Goal: Task Accomplishment & Management: Complete application form

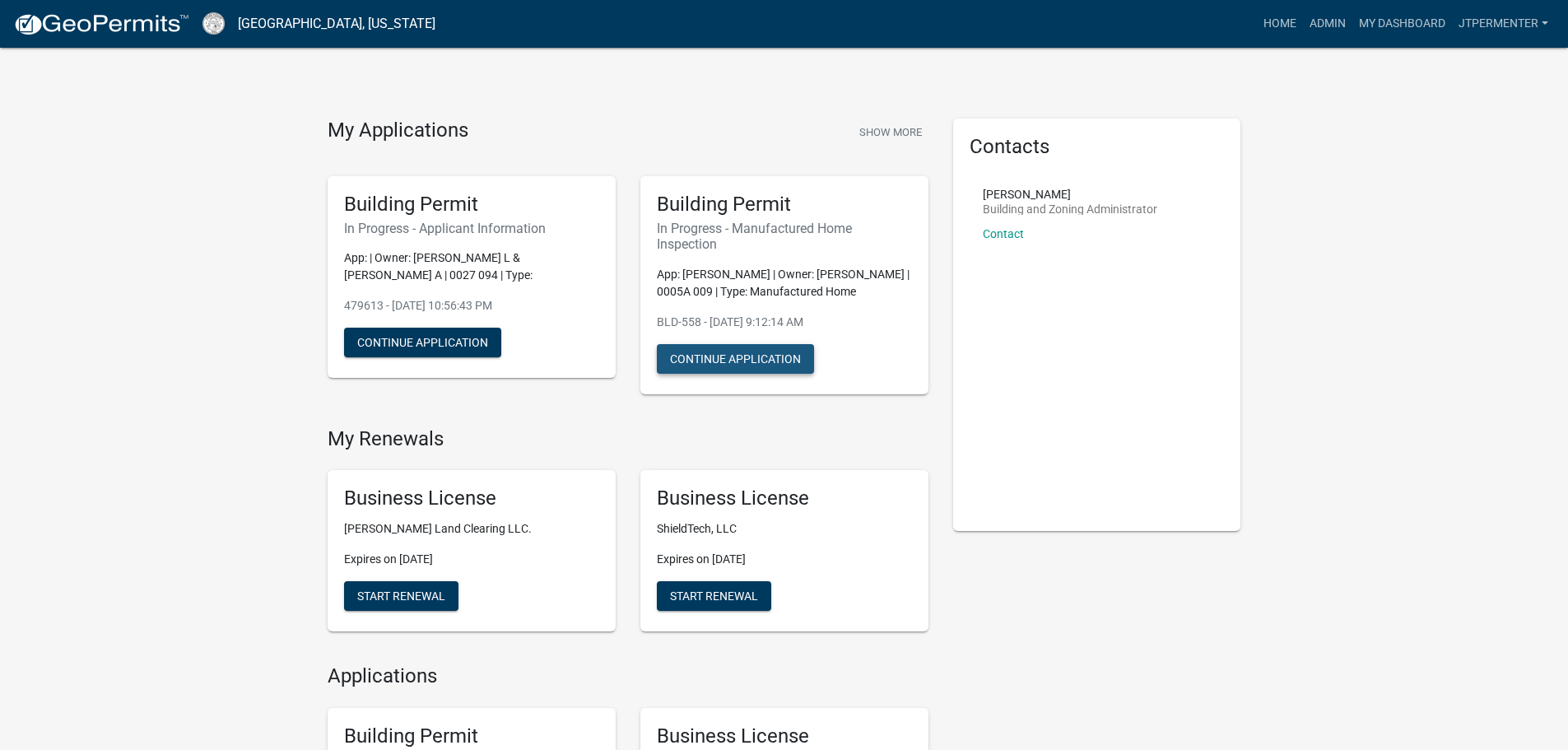
click at [731, 357] on button "Continue Application" at bounding box center [735, 359] width 158 height 29
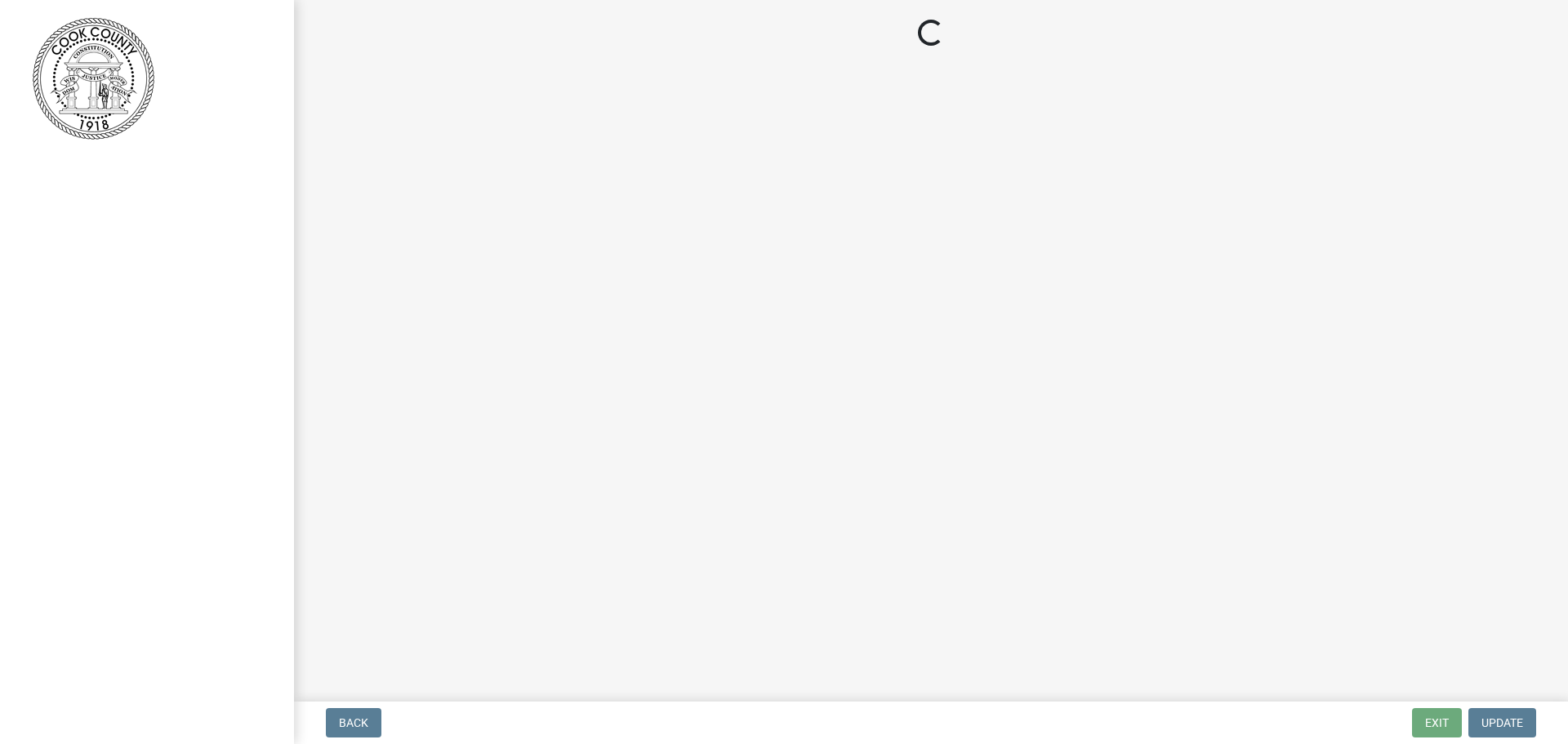
select select "99a32835-11ba-4368-9d1a-cbf1779c6d76"
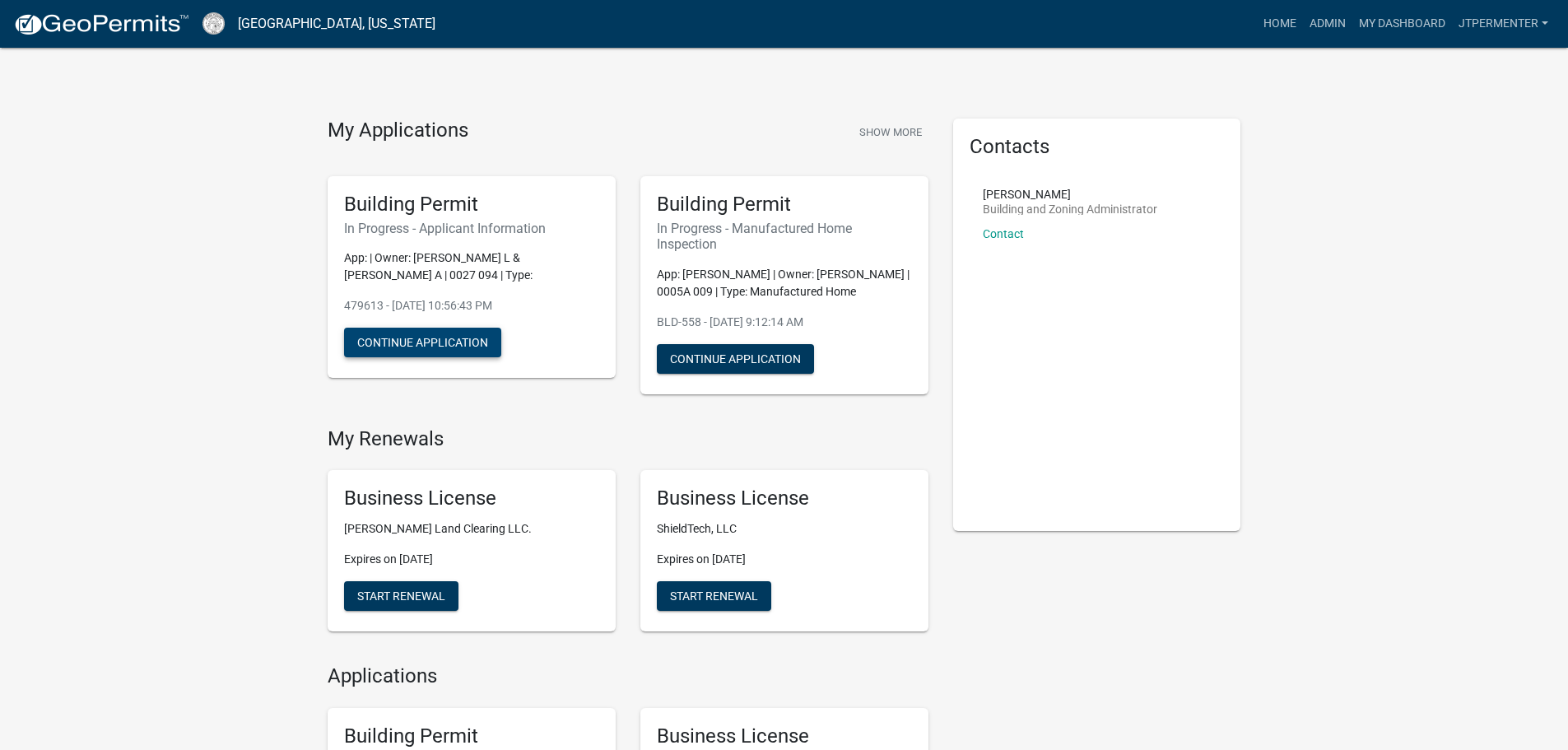
click at [399, 353] on button "Continue Application" at bounding box center [423, 343] width 158 height 29
click at [1321, 25] on link "Admin" at bounding box center [1328, 24] width 50 height 31
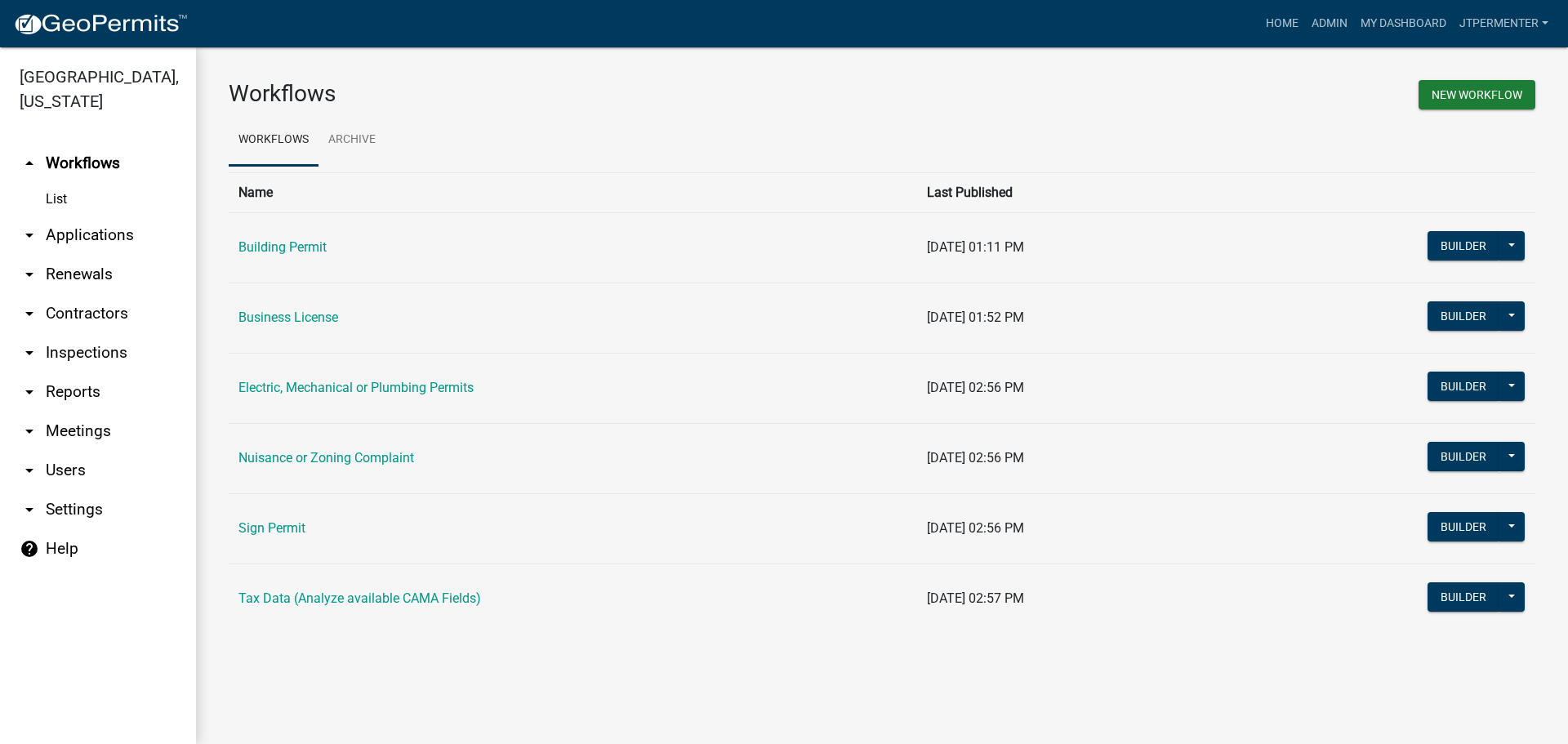
click at [87, 216] on link "arrow_drop_down Applications" at bounding box center [98, 235] width 196 height 39
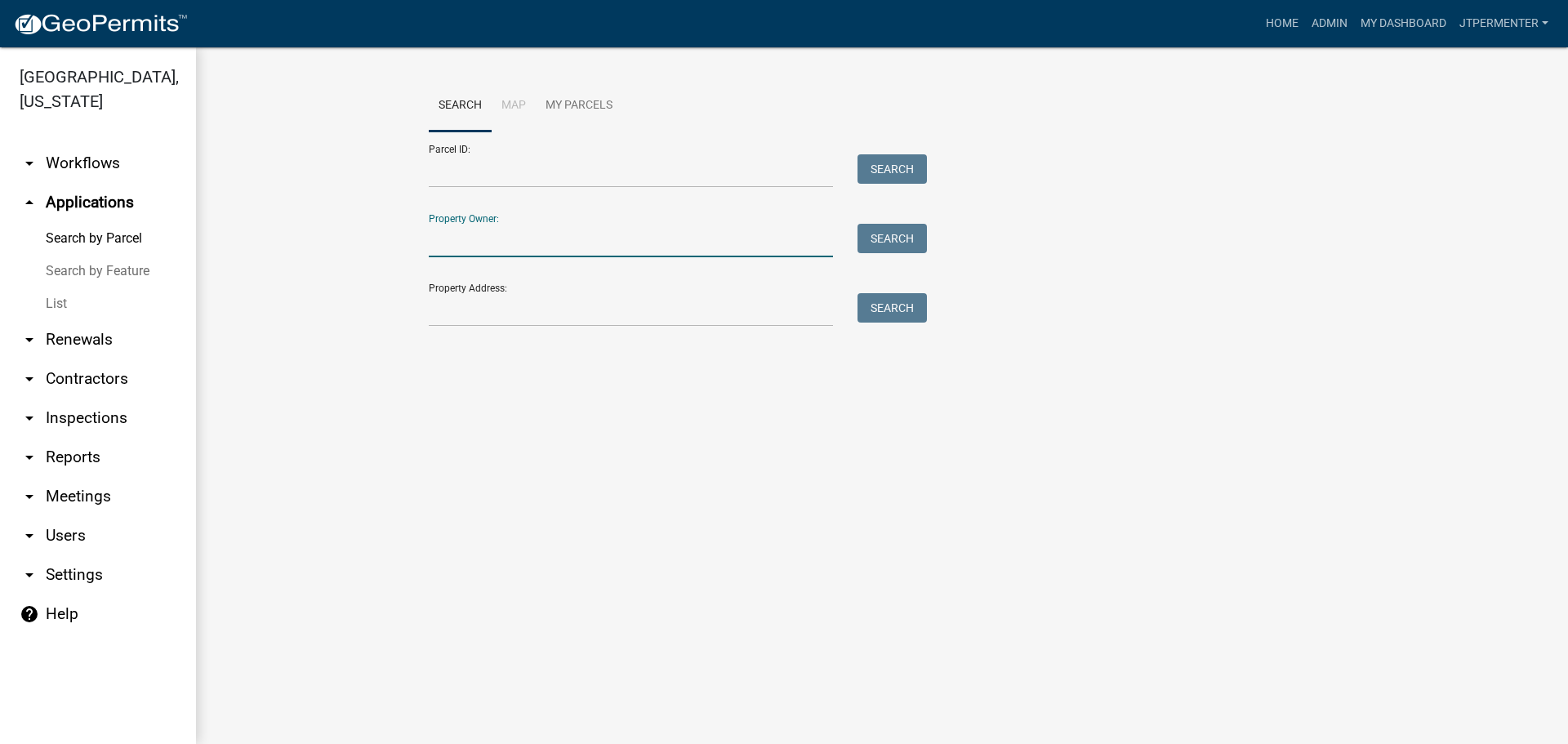
click at [481, 239] on input "Property Owner:" at bounding box center [630, 240] width 404 height 34
type input "[PERSON_NAME]"
click at [881, 250] on button "Search" at bounding box center [892, 239] width 69 height 29
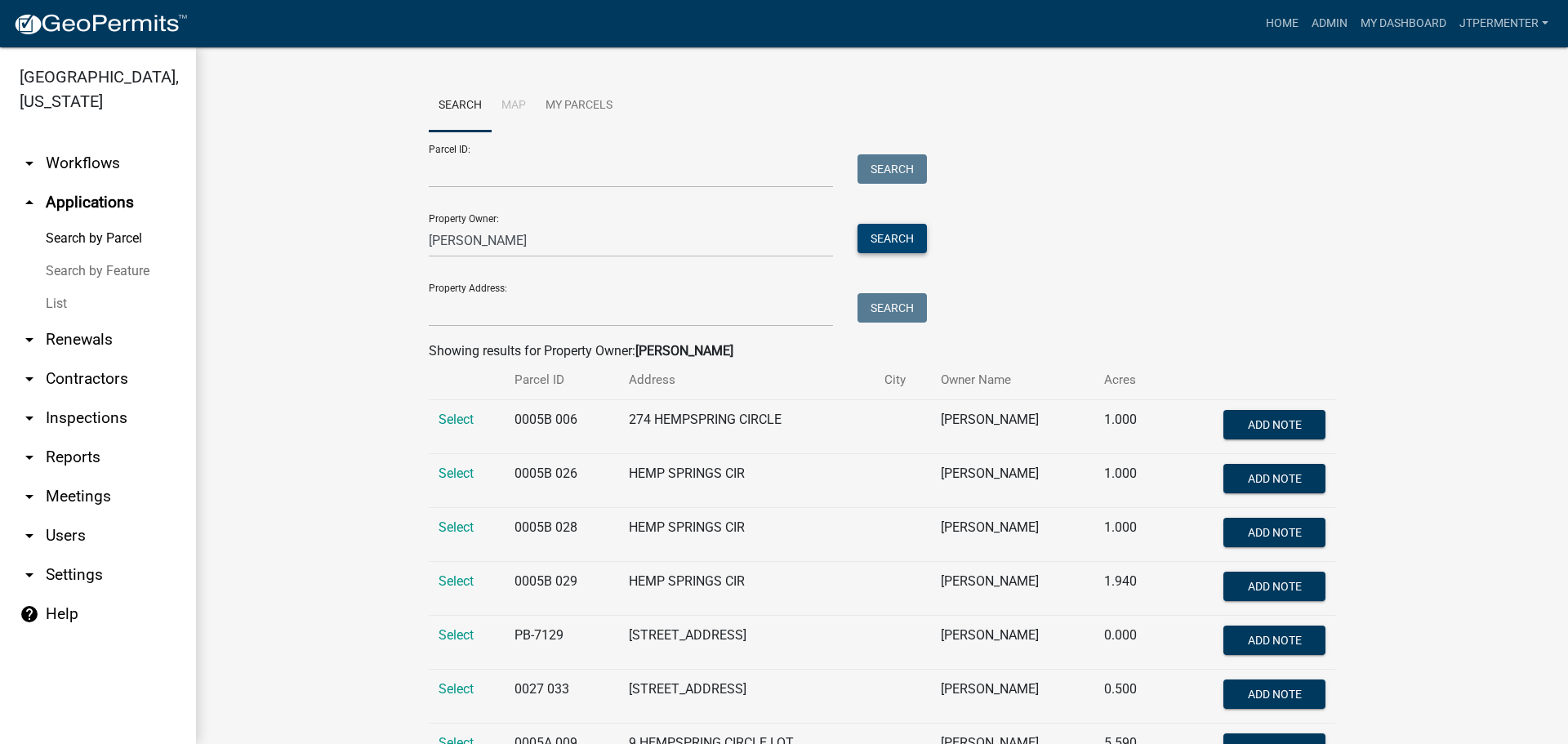
scroll to position [81, 0]
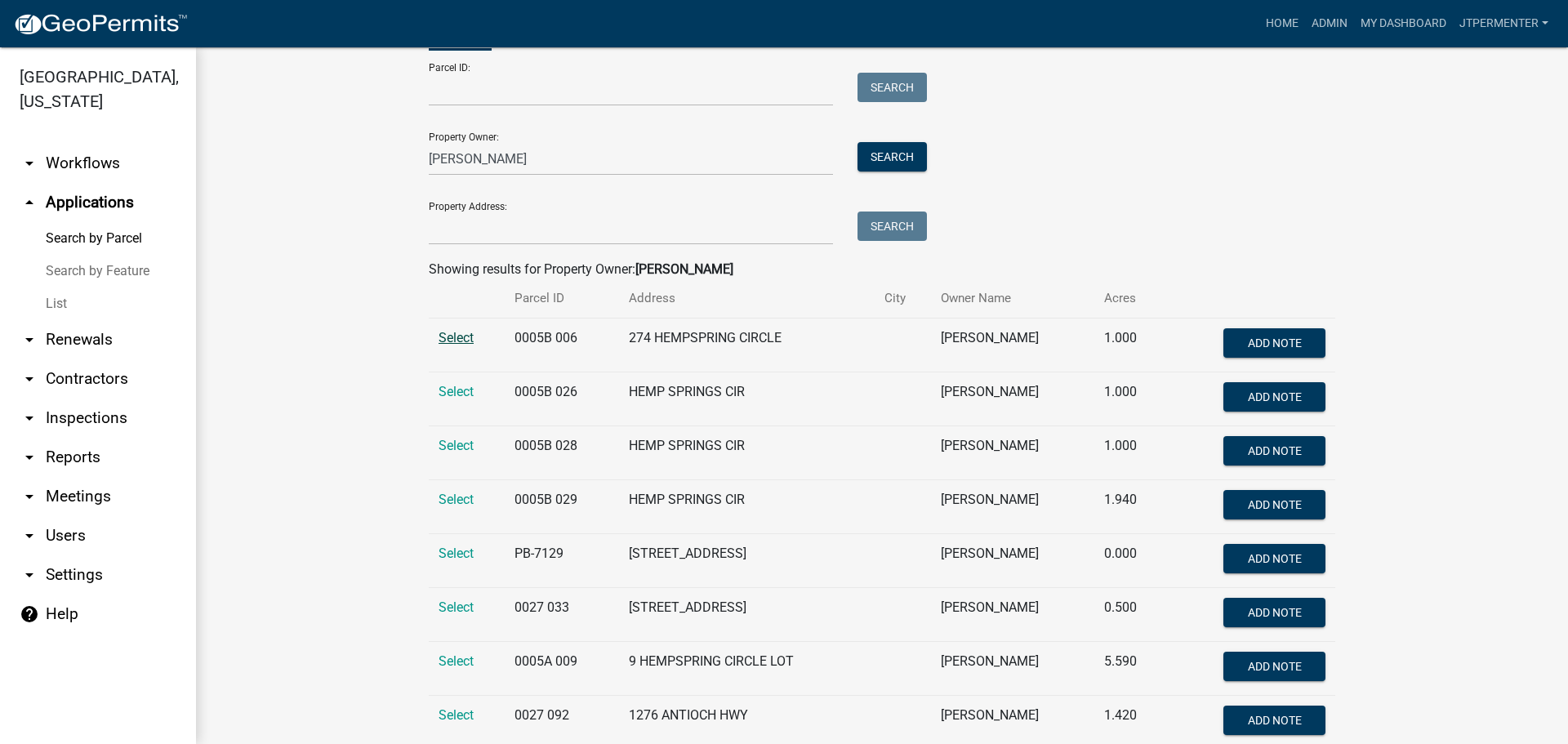
click at [458, 342] on span "Select" at bounding box center [456, 337] width 35 height 16
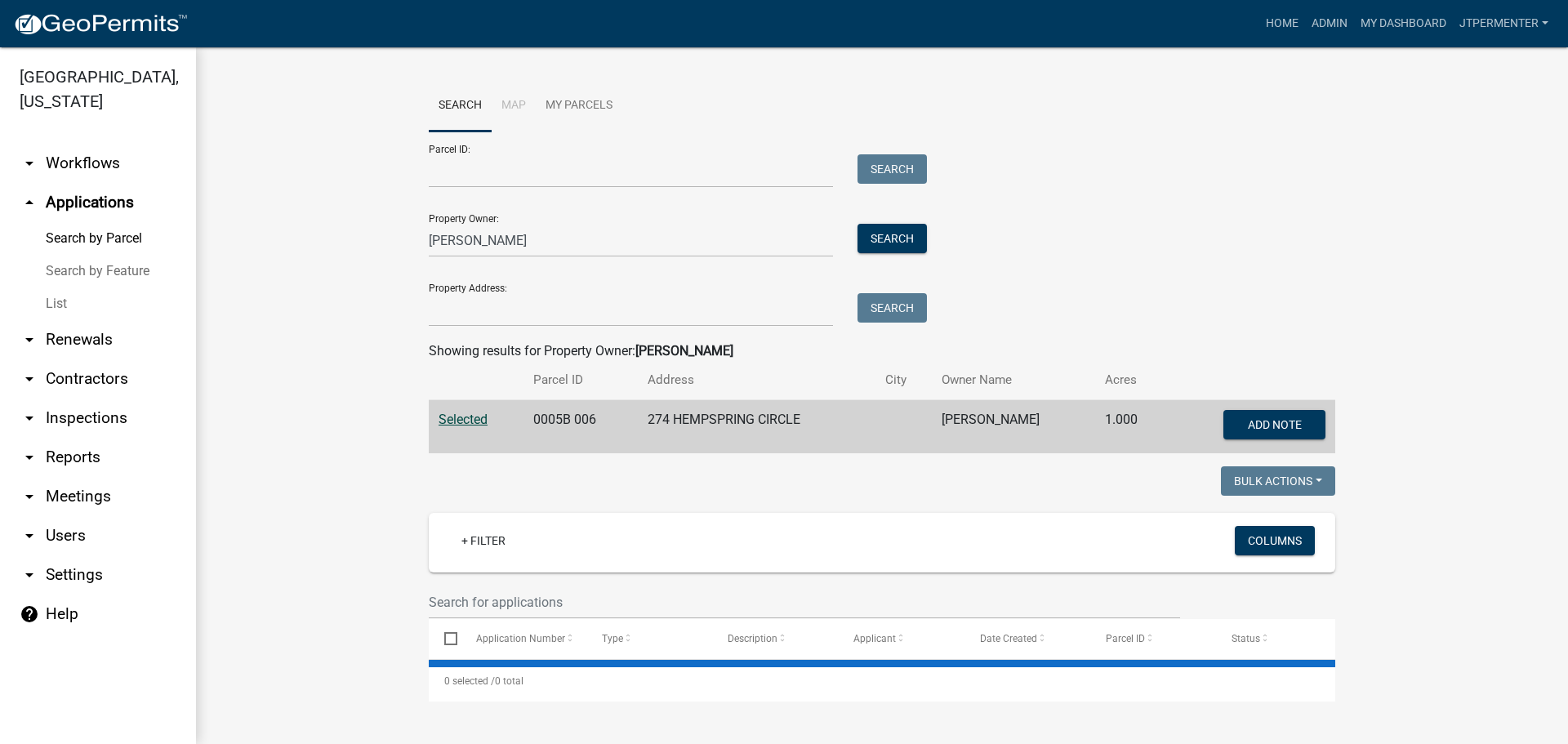
scroll to position [0, 0]
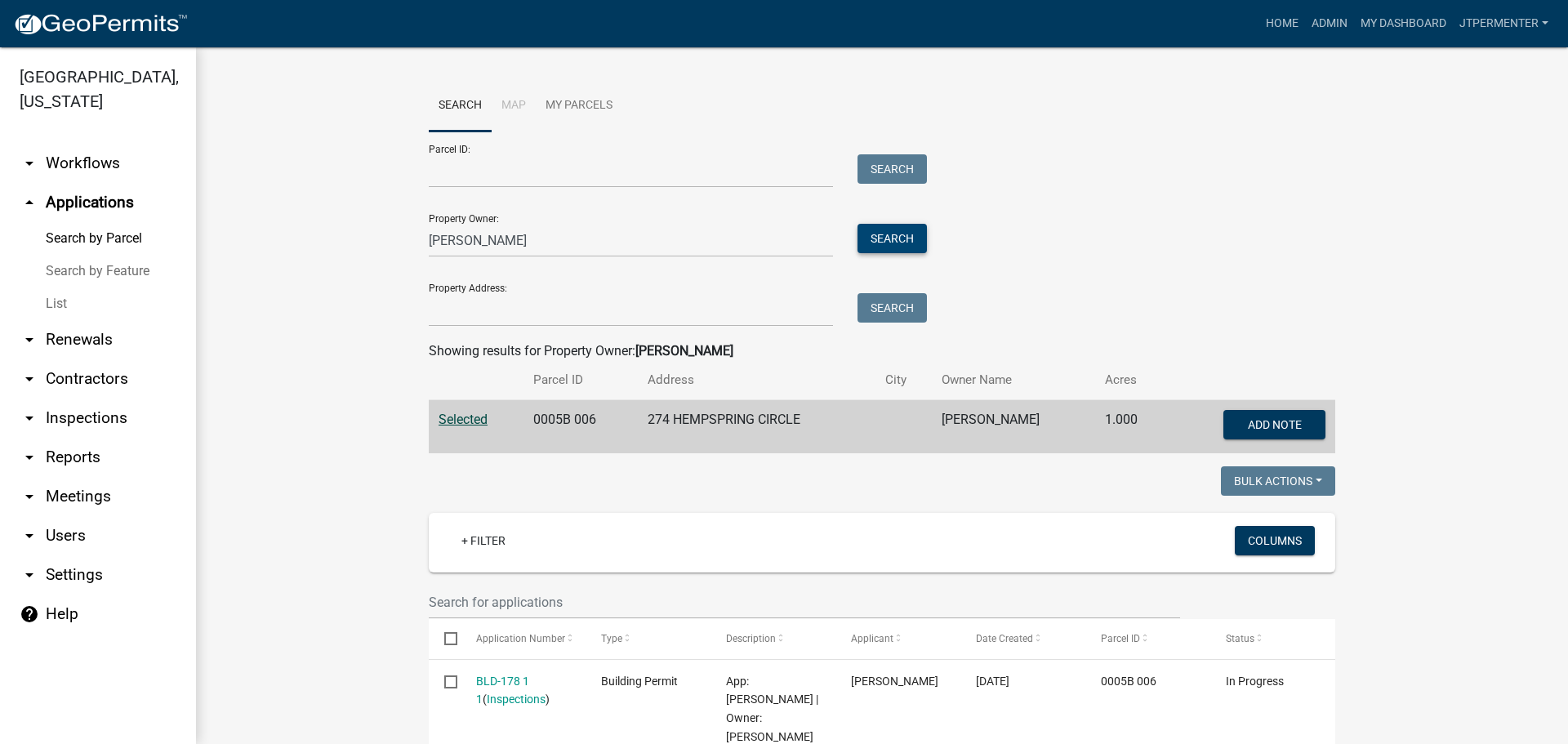
click at [867, 235] on button "Search" at bounding box center [892, 239] width 69 height 29
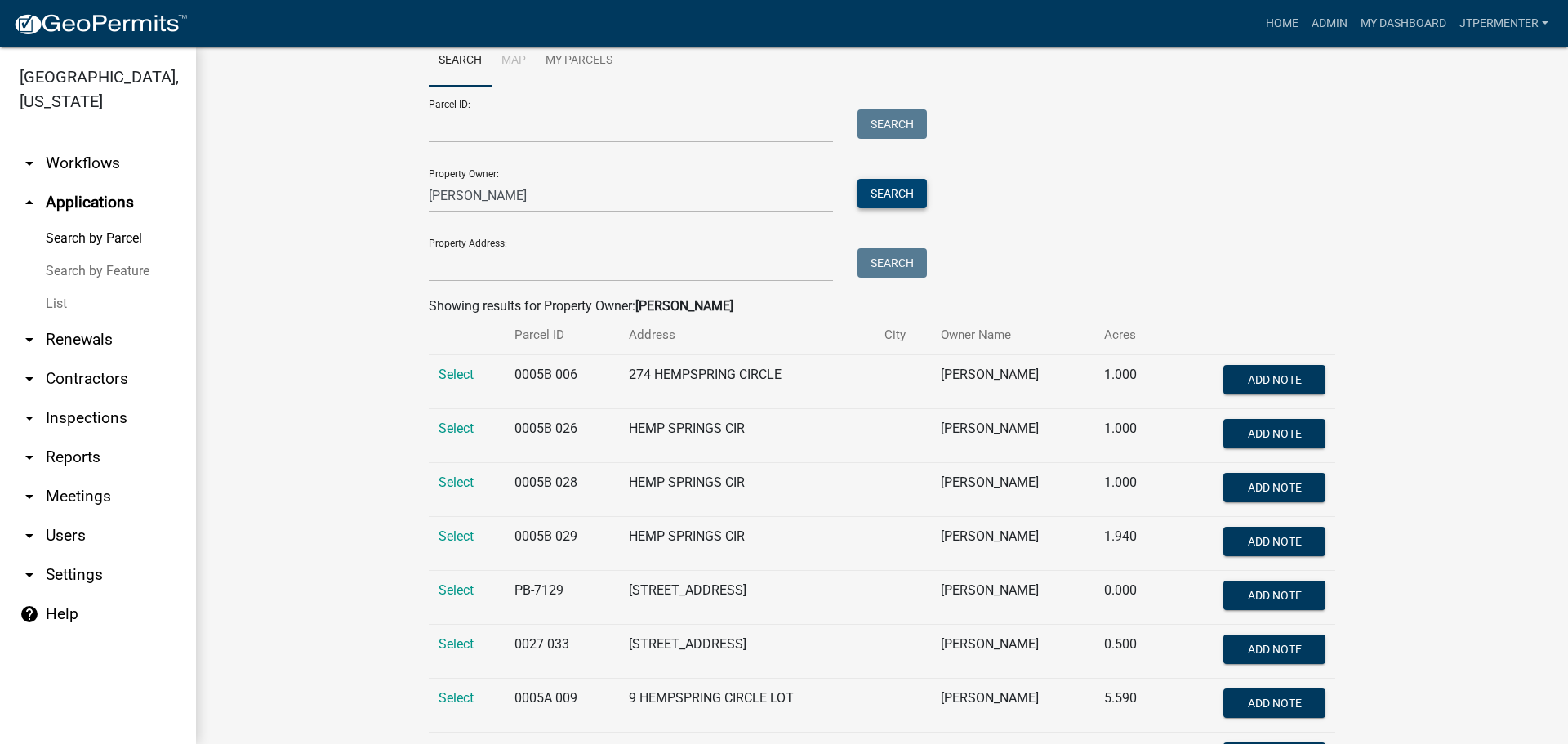
scroll to position [164, 0]
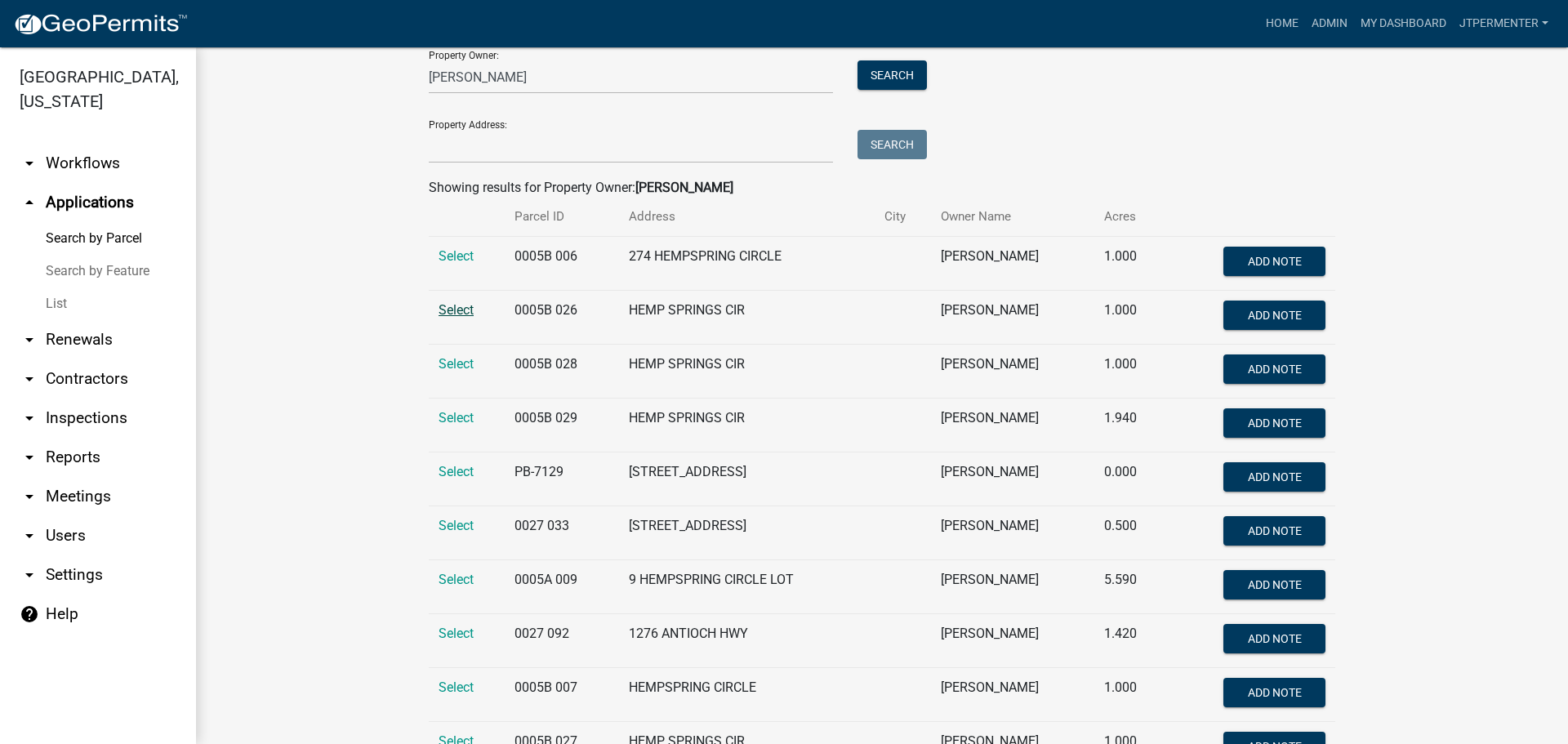
click at [454, 315] on span "Select" at bounding box center [456, 310] width 35 height 16
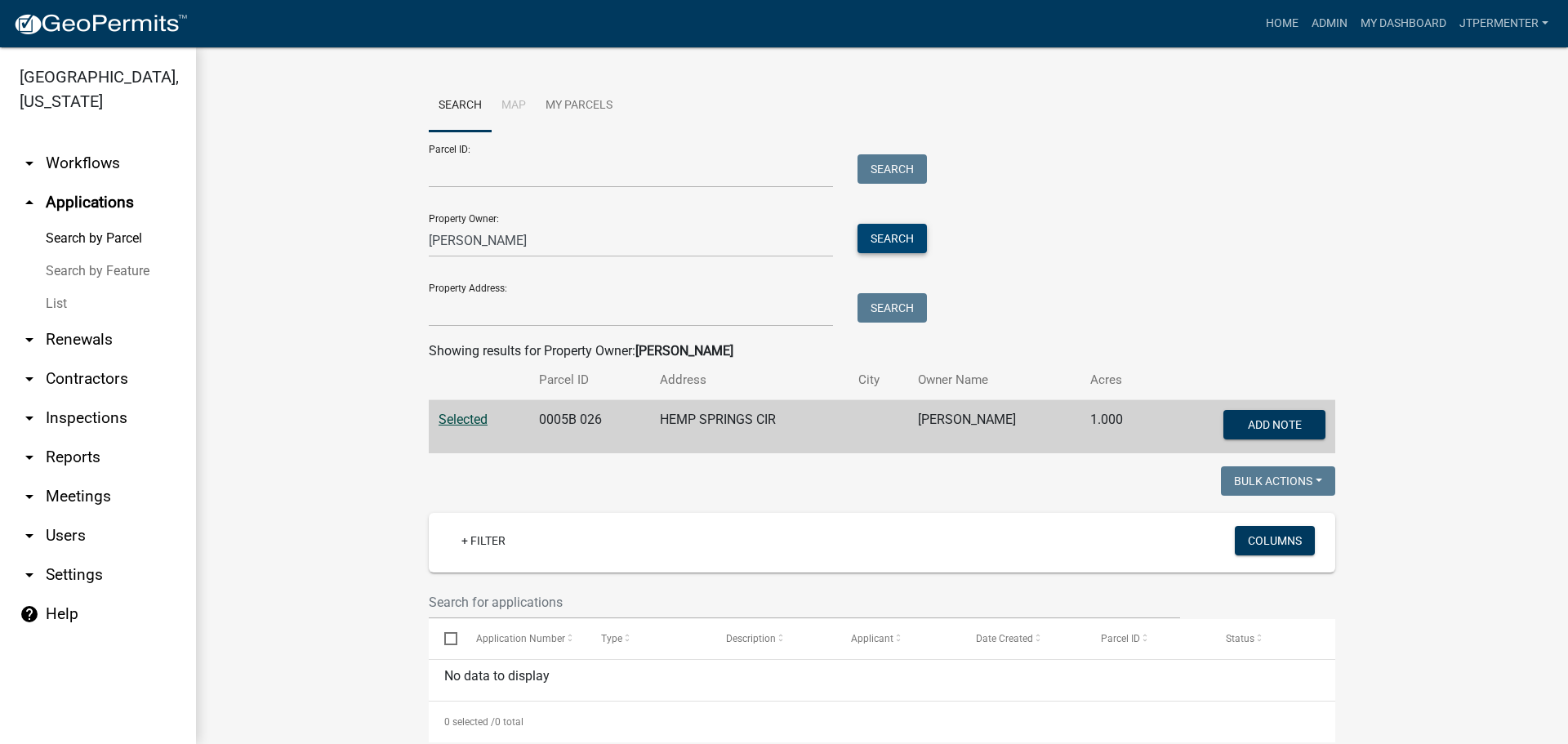
click at [905, 231] on button "Search" at bounding box center [892, 239] width 69 height 29
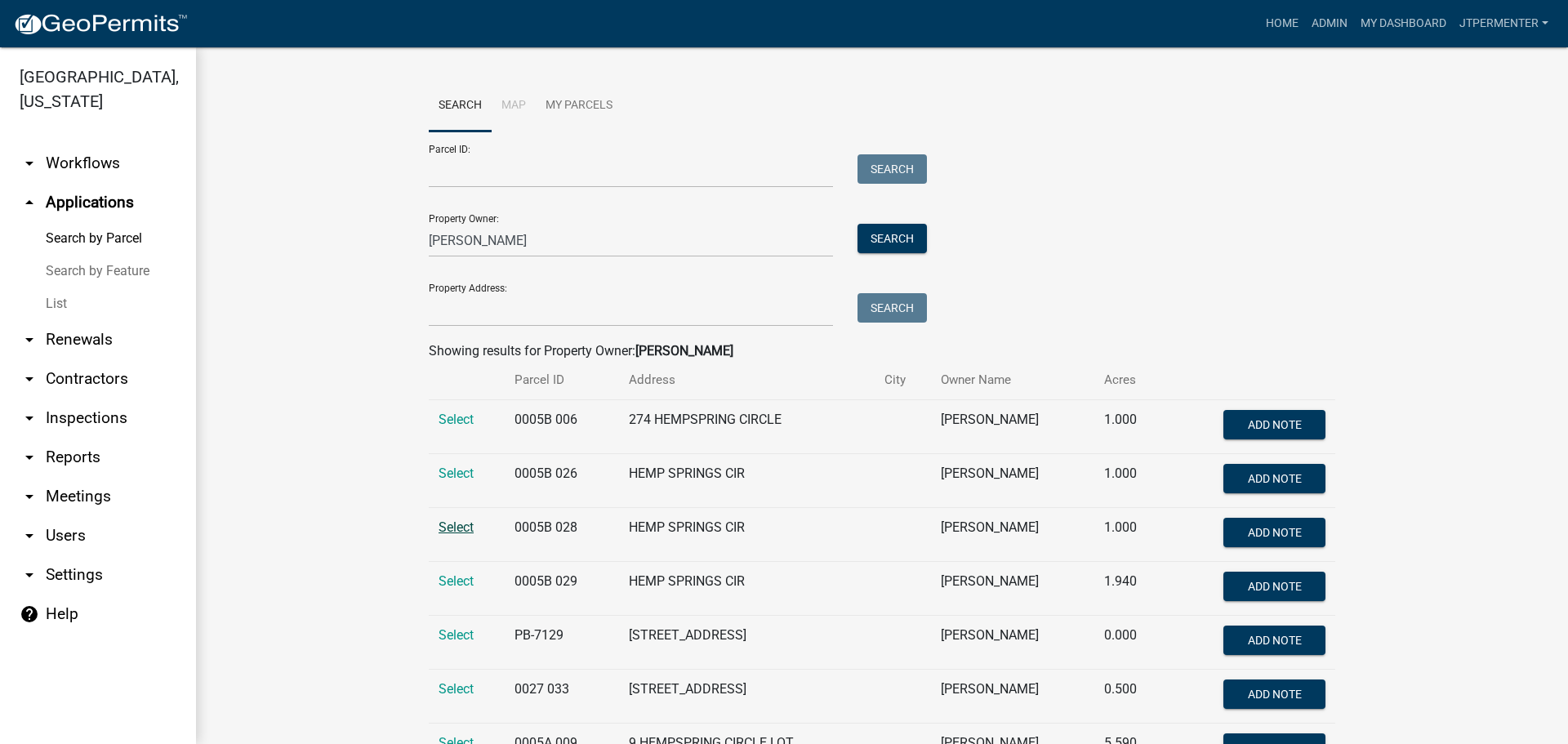
click at [448, 522] on span "Select" at bounding box center [456, 526] width 35 height 16
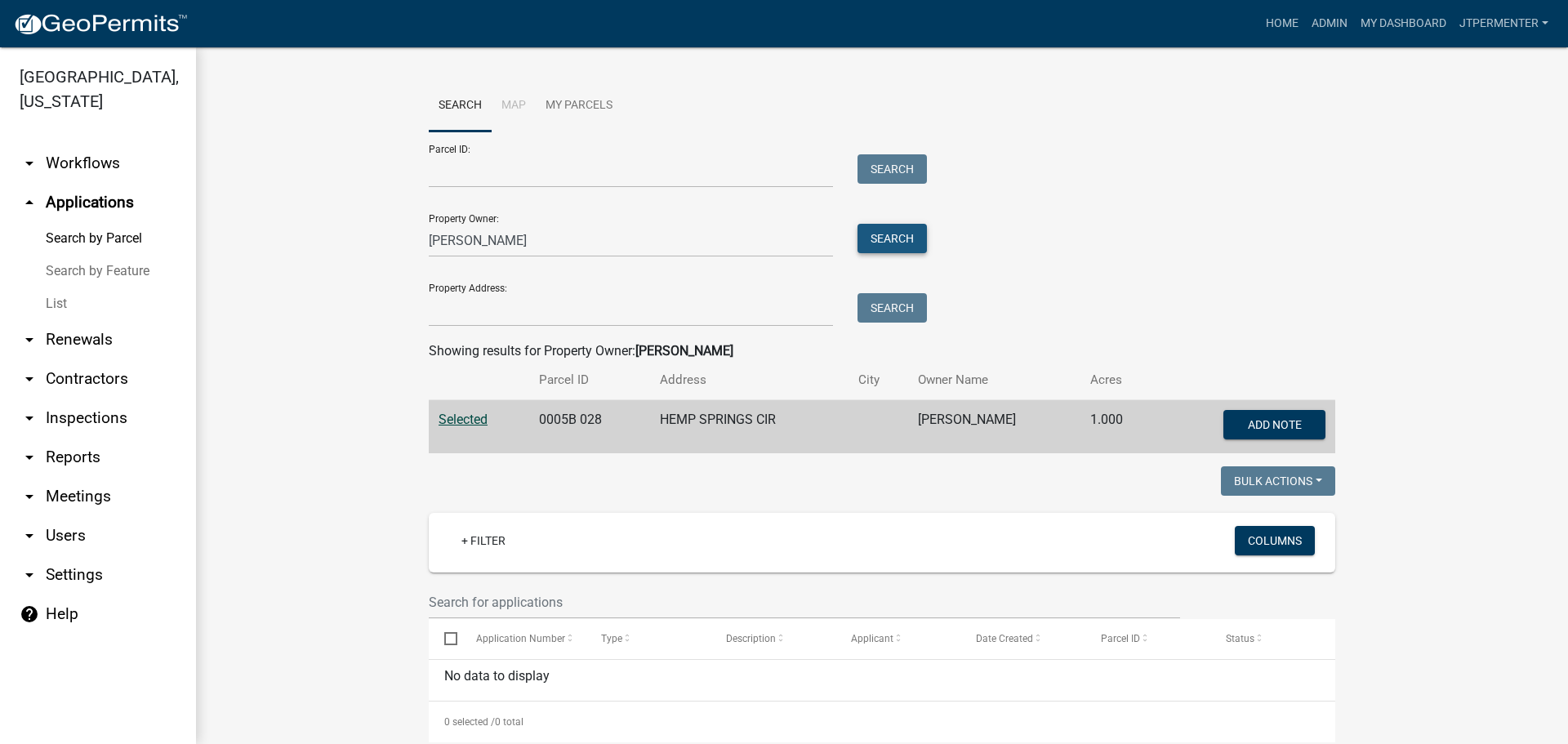
click at [881, 234] on button "Search" at bounding box center [892, 239] width 69 height 29
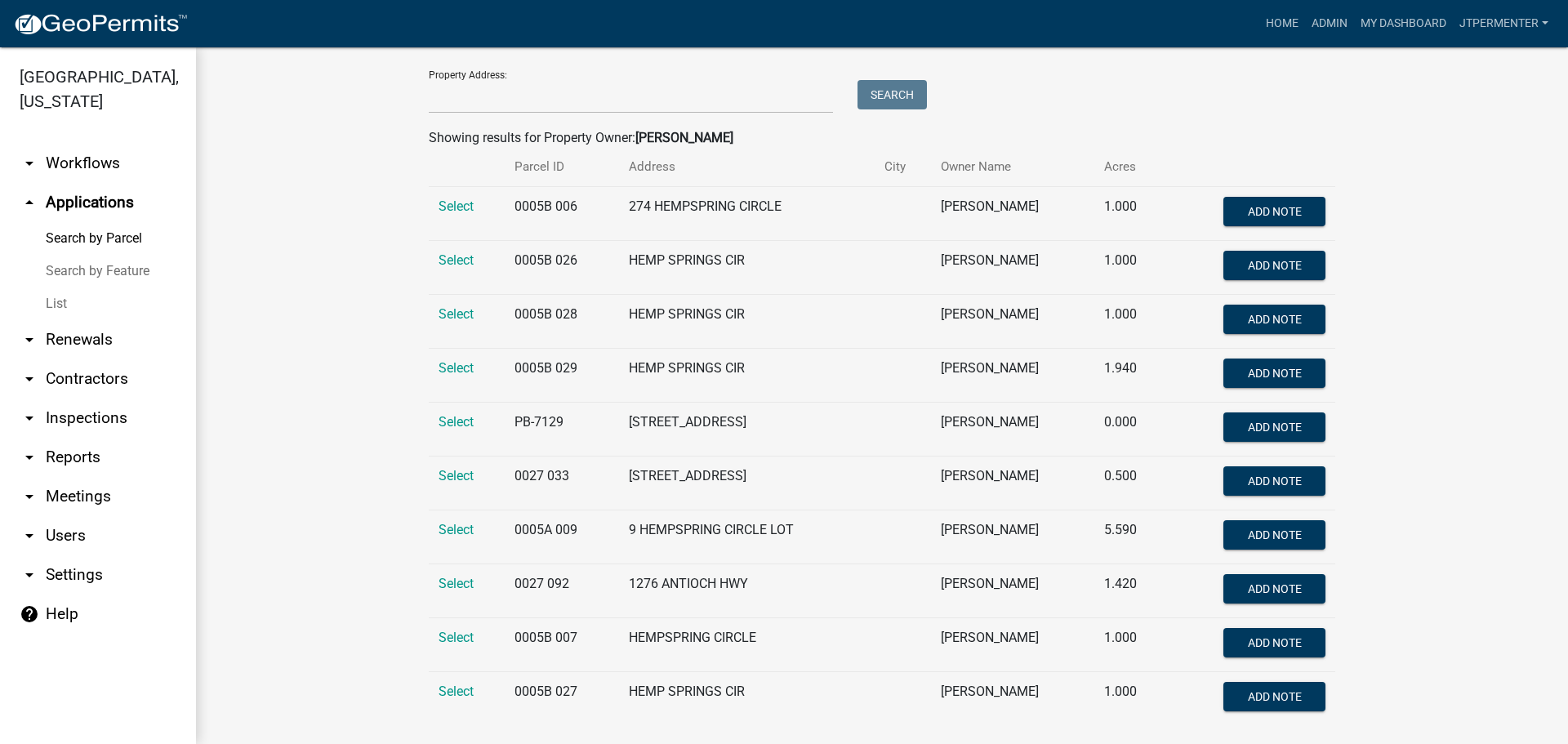
scroll to position [240, 0]
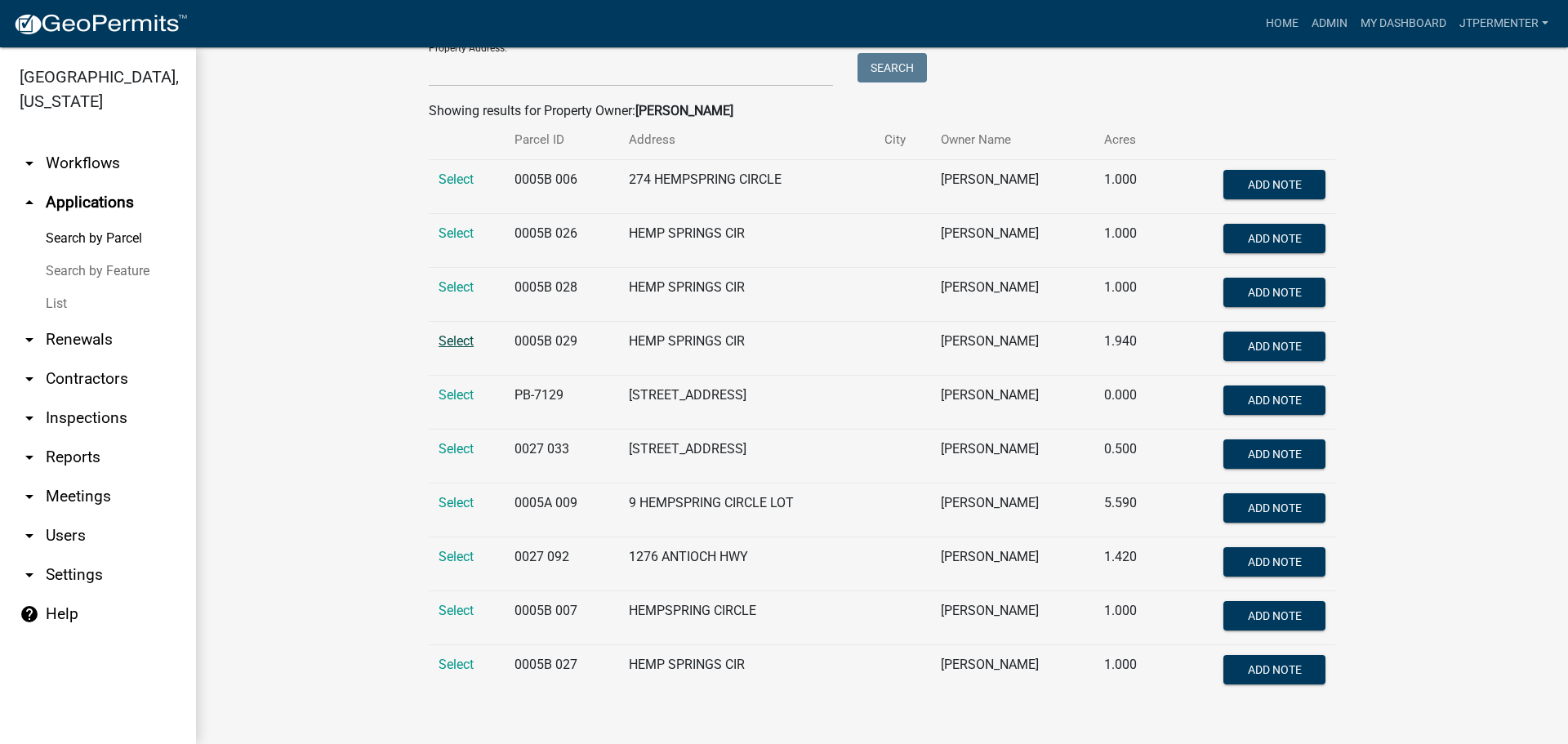
click at [443, 347] on span "Select" at bounding box center [456, 341] width 35 height 16
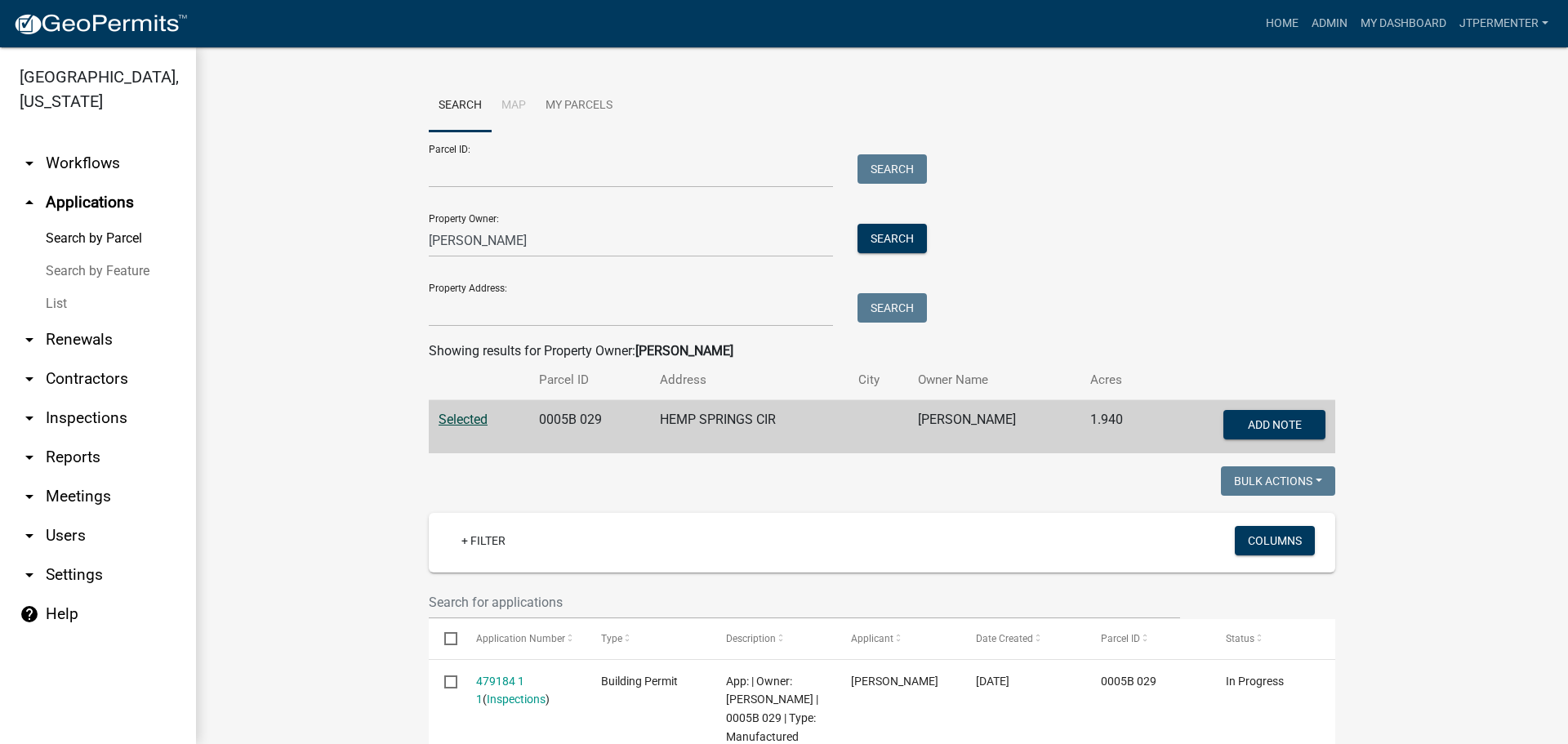
scroll to position [112, 0]
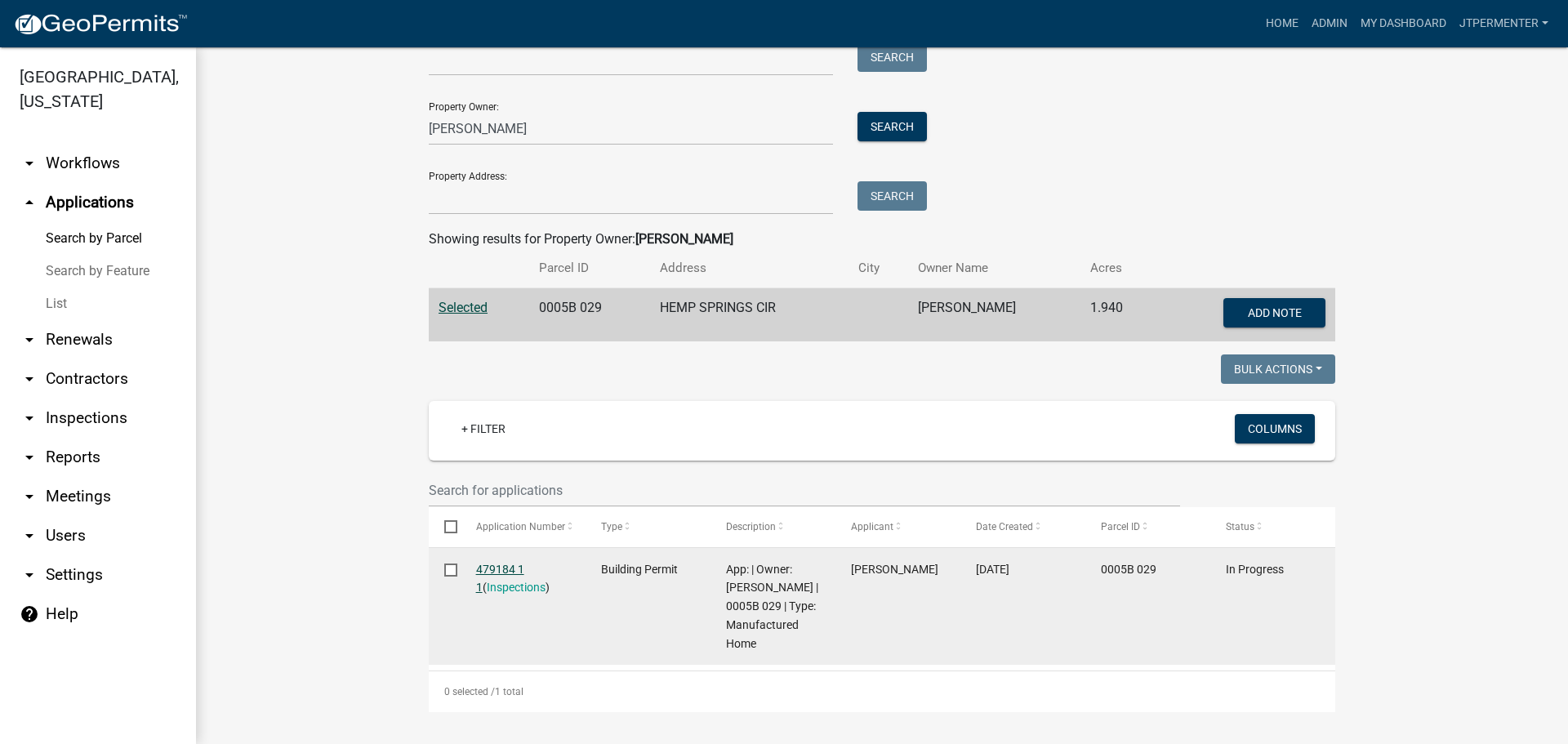
click at [517, 570] on link "479184 1 1" at bounding box center [500, 579] width 48 height 32
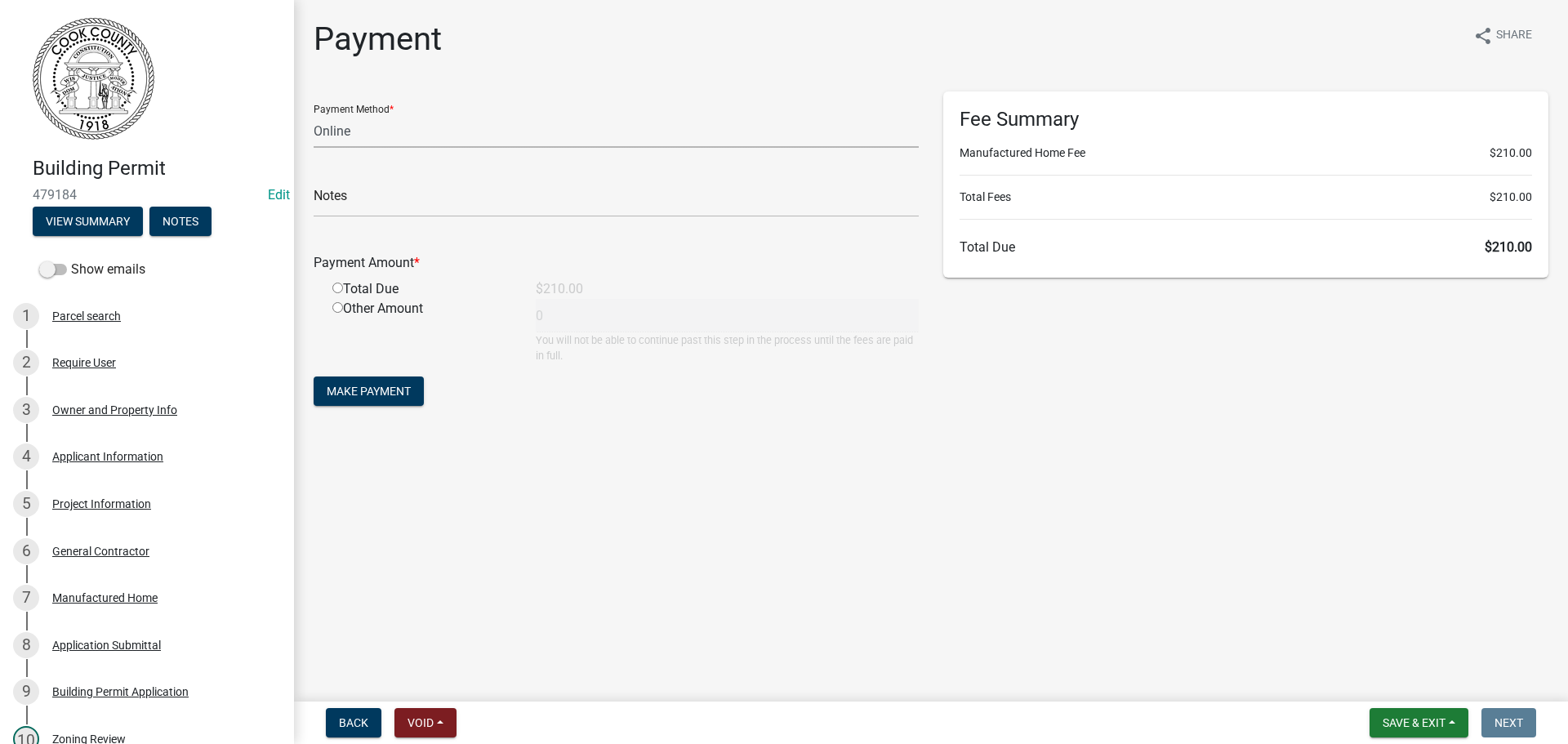
click at [390, 140] on select "Credit Card POS Check Cash Online" at bounding box center [616, 131] width 605 height 34
select select "1: 0"
click at [313, 114] on select "Credit Card POS Check Cash Online" at bounding box center [616, 131] width 605 height 34
click at [369, 193] on input "text" at bounding box center [616, 200] width 605 height 34
type input "2827"
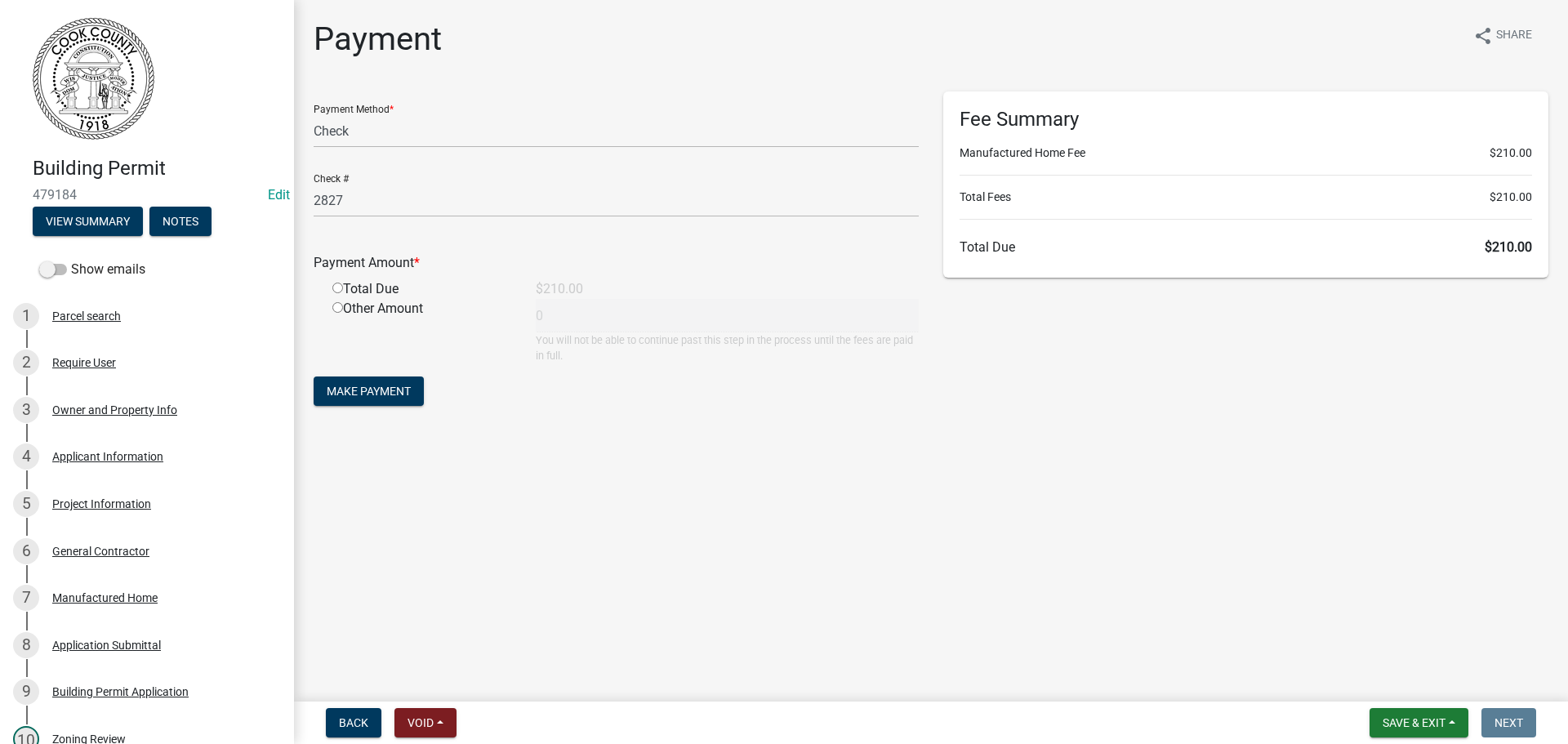
click at [334, 284] on input "radio" at bounding box center [338, 288] width 11 height 11
radio input "true"
type input "210"
click at [366, 378] on button "Make Payment" at bounding box center [368, 391] width 111 height 29
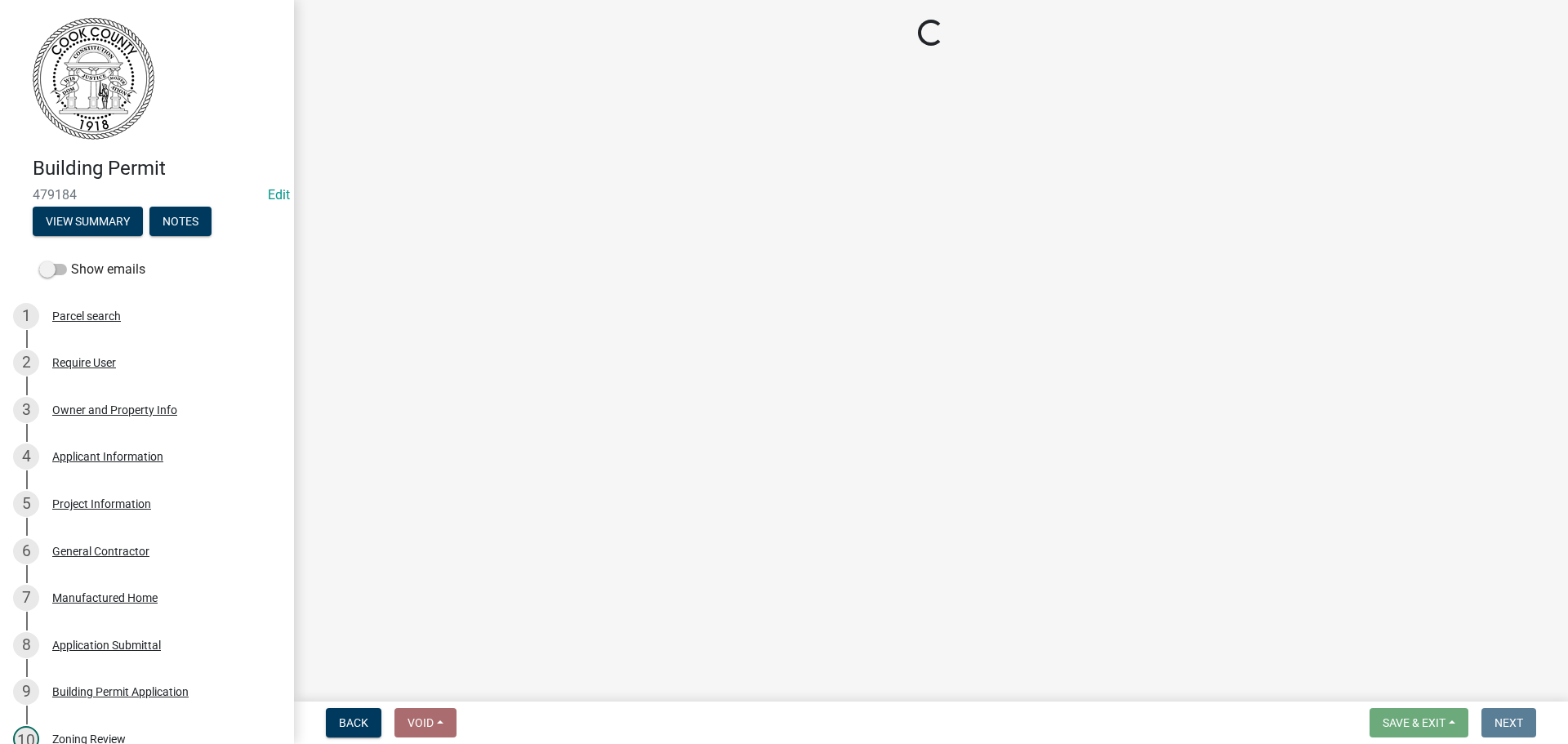
select select "99a32835-11ba-4368-9d1a-cbf1779c6d76"
